Goal: Task Accomplishment & Management: Manage account settings

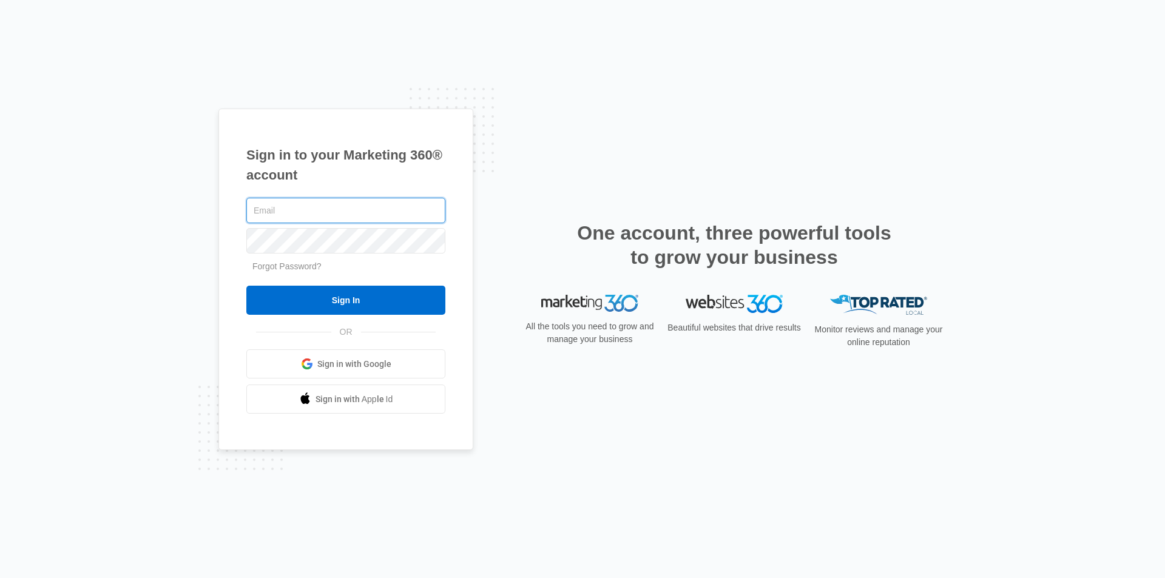
click at [320, 214] on input "text" at bounding box center [345, 210] width 199 height 25
paste input "rizplakatjaya@gmail.com"
type input "rizplakatjaya@gmail.com"
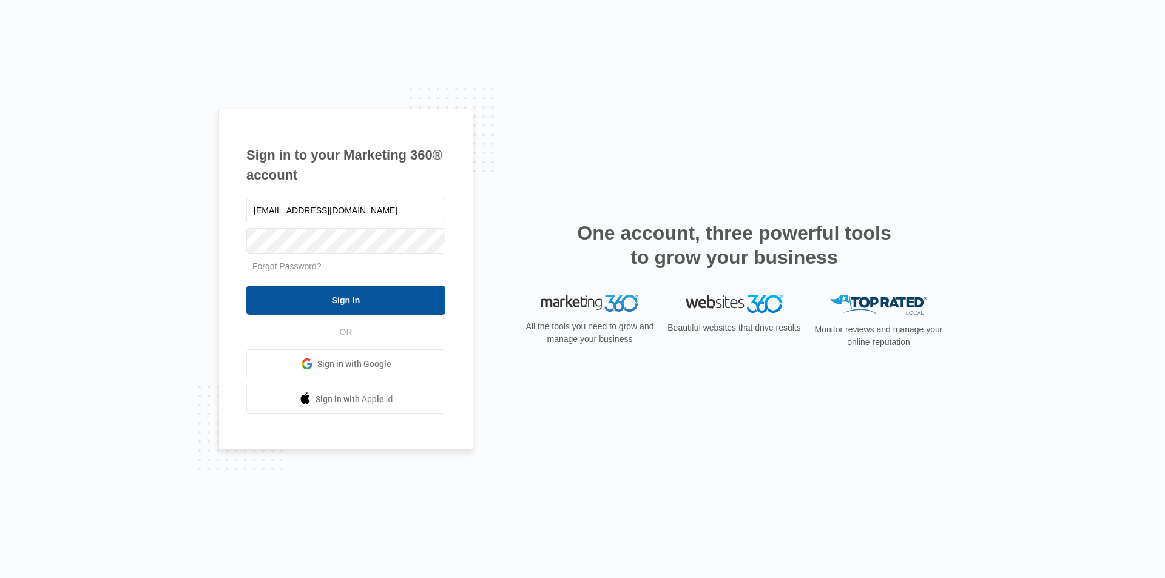
click at [360, 305] on input "Sign In" at bounding box center [345, 300] width 199 height 29
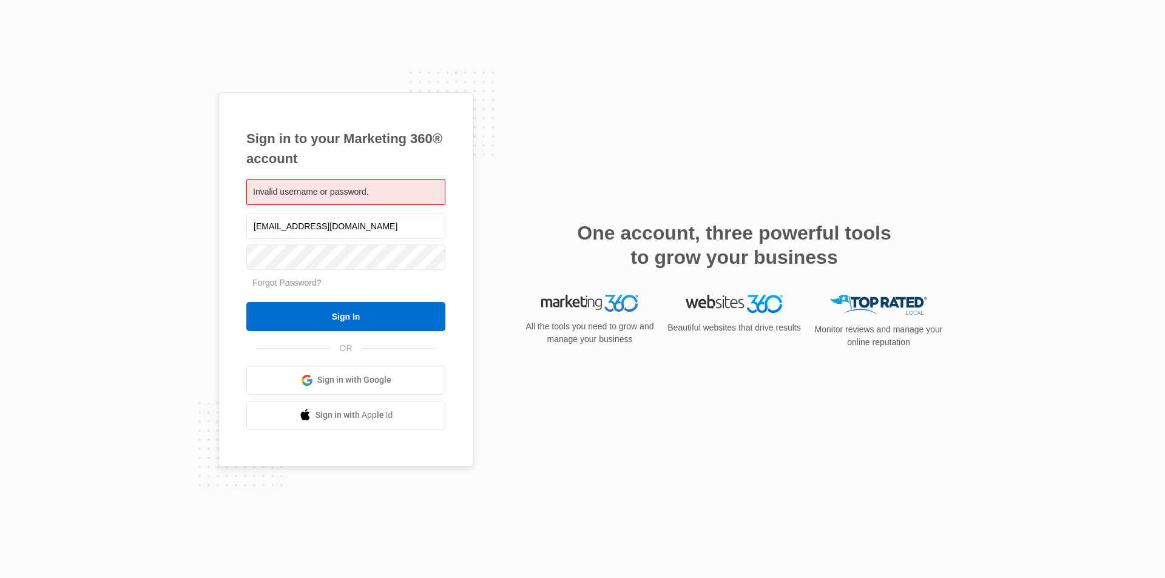
click at [397, 382] on link "Sign in with Google" at bounding box center [345, 380] width 199 height 29
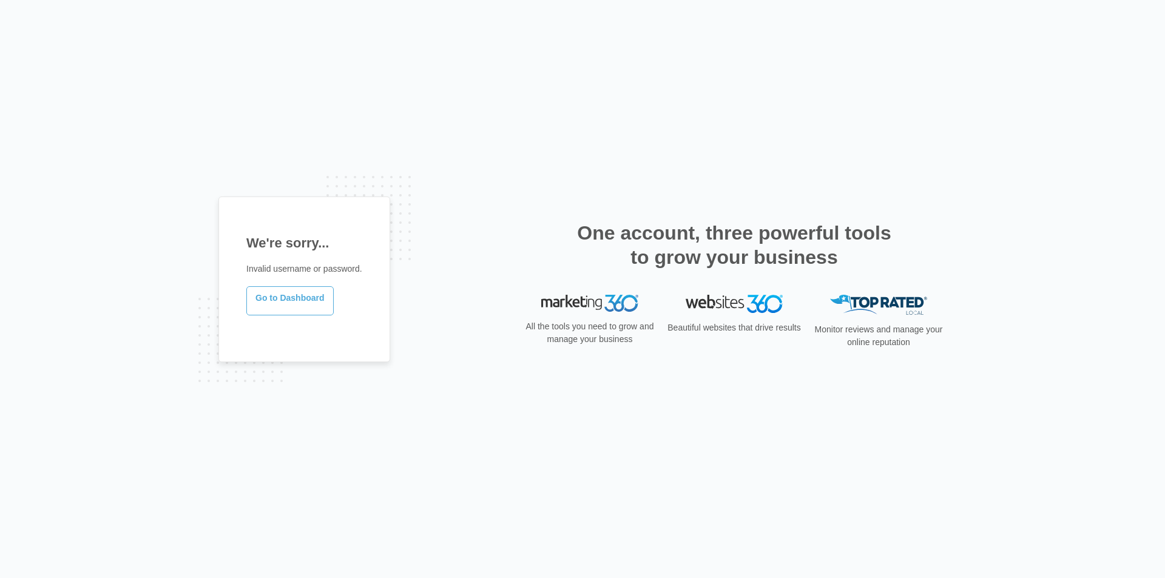
click at [285, 294] on link "Go to Dashboard" at bounding box center [289, 300] width 87 height 29
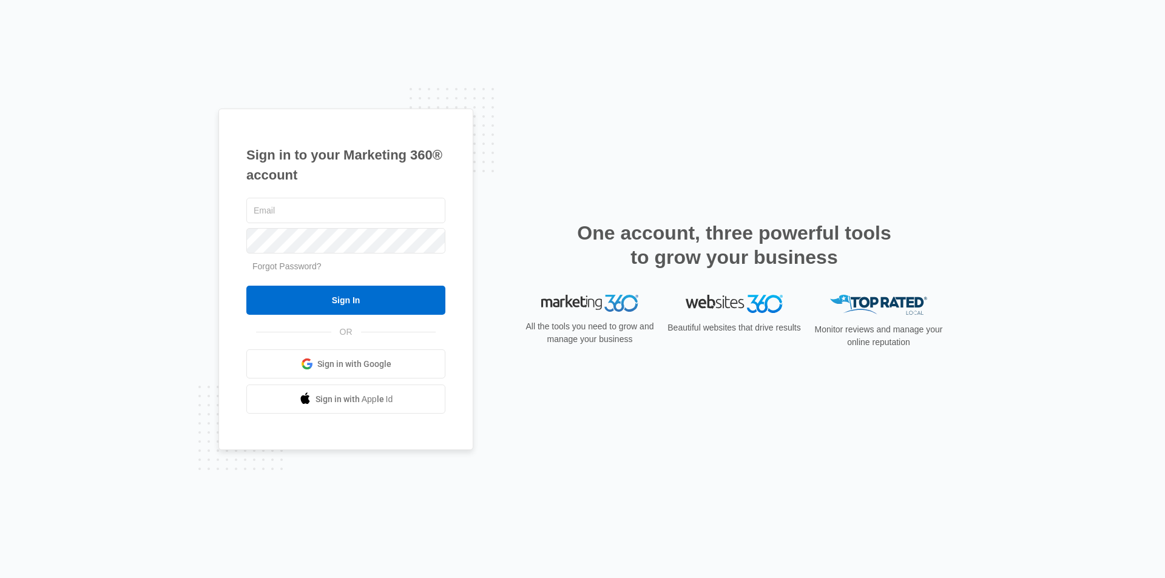
click at [374, 374] on link "Sign in with Google" at bounding box center [345, 364] width 199 height 29
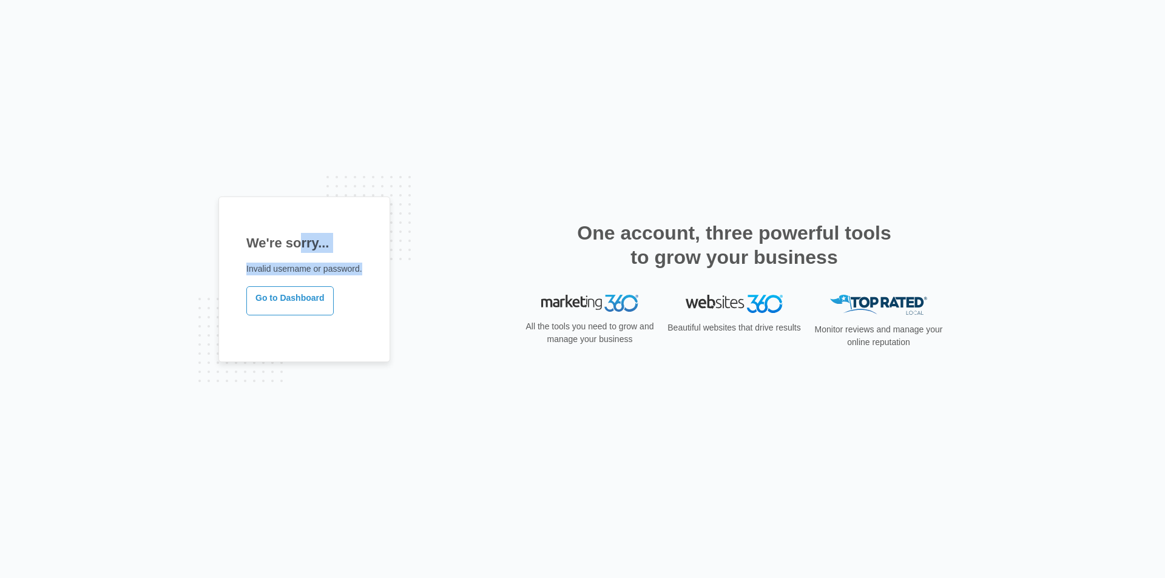
drag, startPoint x: 249, startPoint y: 235, endPoint x: 362, endPoint y: 269, distance: 117.3
click at [362, 269] on div "We're sorry... Invalid username or password. Go to Dashboard" at bounding box center [304, 280] width 172 height 166
click at [284, 266] on p "Invalid username or password." at bounding box center [304, 269] width 116 height 13
drag, startPoint x: 242, startPoint y: 265, endPoint x: 363, endPoint y: 266, distance: 120.8
click at [363, 266] on div "We're sorry... Invalid username or password. Go to Dashboard" at bounding box center [304, 280] width 172 height 166
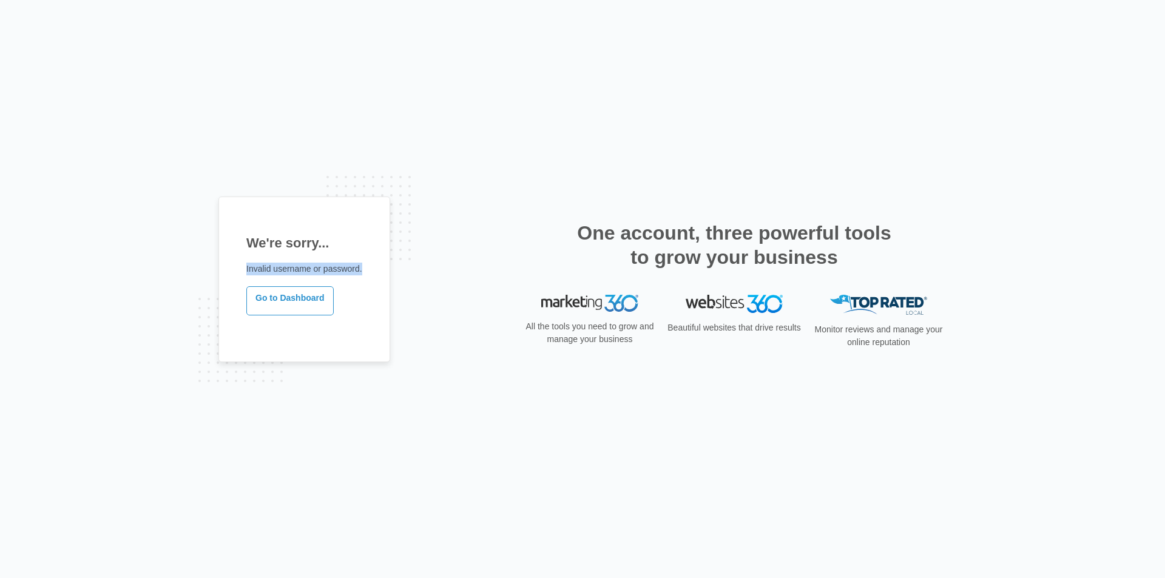
copy p "Invalid username or password."
